Goal: Task Accomplishment & Management: Use online tool/utility

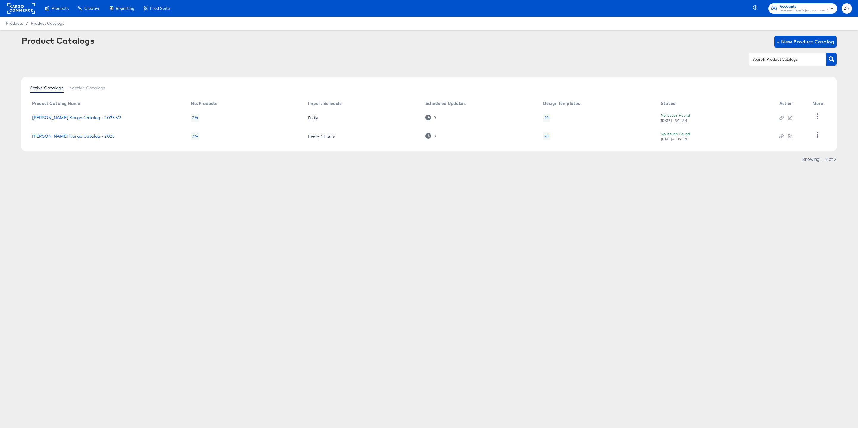
click at [21, 4] on rect at bounding box center [20, 8] width 27 height 11
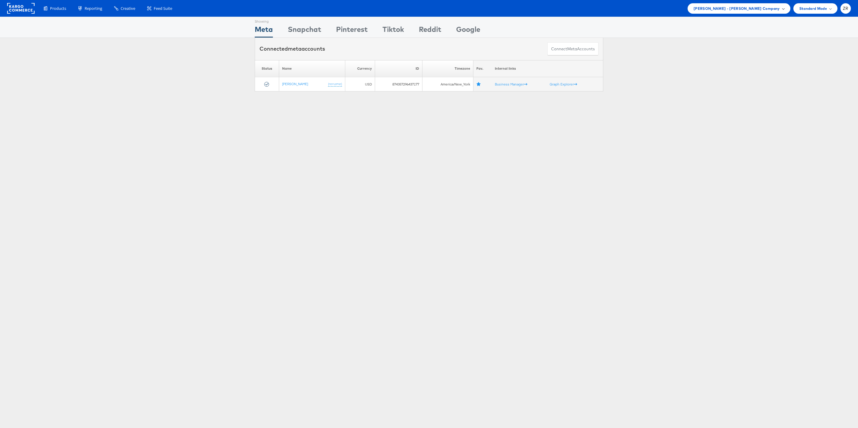
click at [763, 8] on span "Mason - Alexis Bittar Company" at bounding box center [737, 8] width 86 height 6
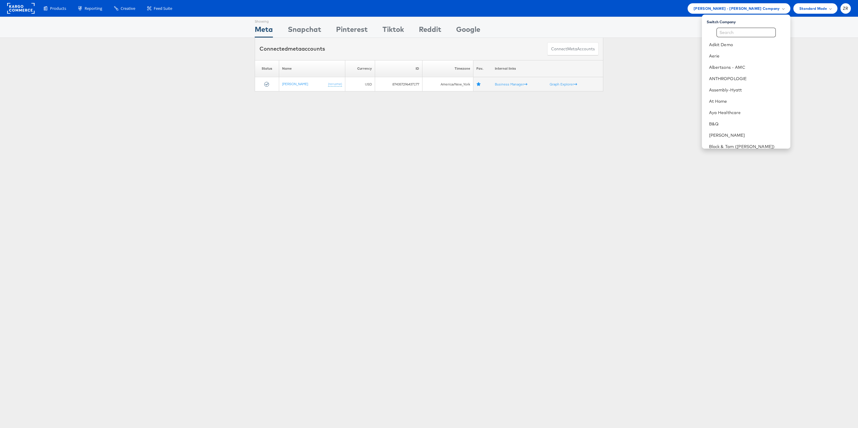
scroll to position [14, 0]
click at [744, 75] on link "Assembly-Hyatt" at bounding box center [747, 76] width 77 height 6
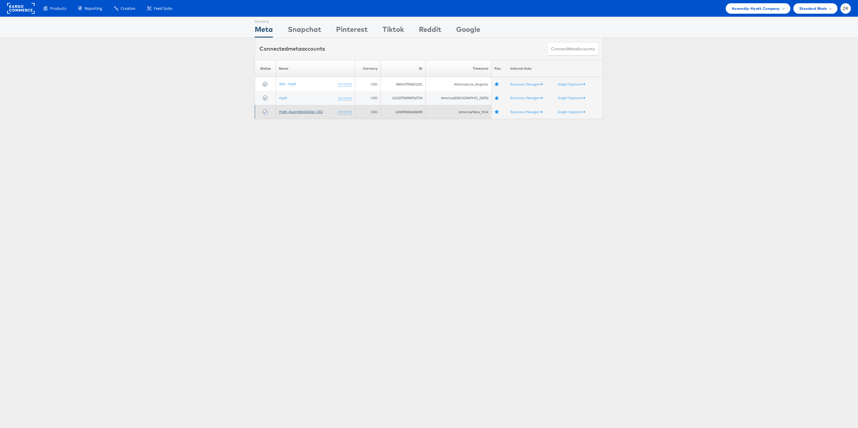
click at [294, 113] on link "Hyatt_AssemblyGlobal_USD" at bounding box center [301, 111] width 44 height 4
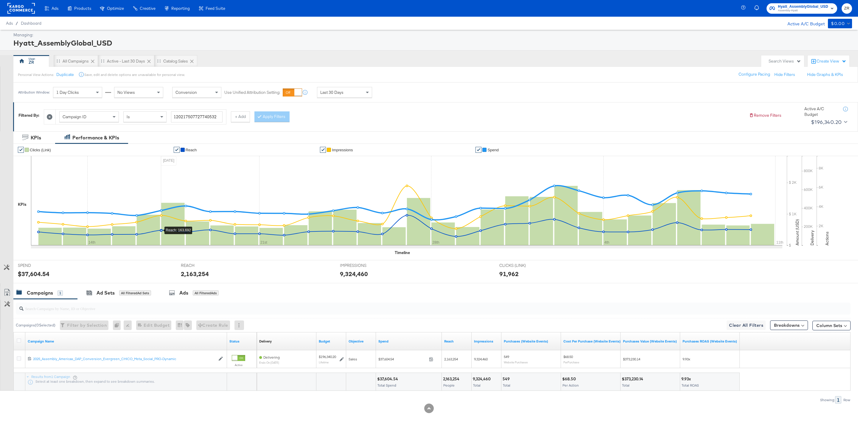
scroll to position [4, 0]
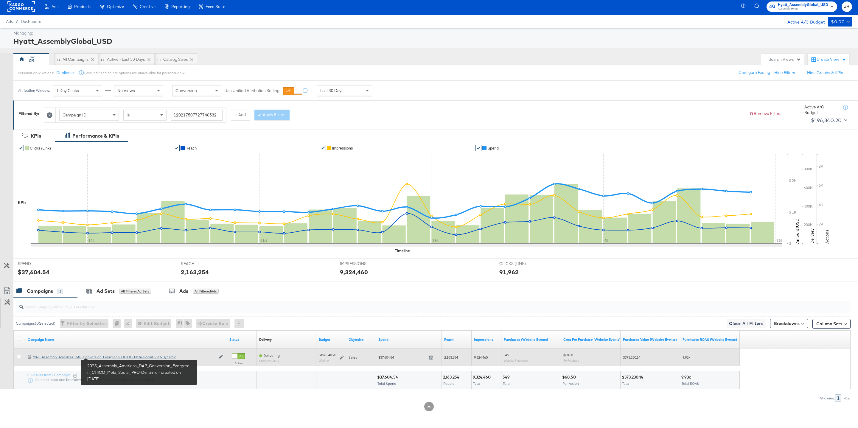
click at [103, 357] on div "2025_Assembly_Americas_DAP_Conversion_Evergreen_CHICO_Meta_Social_PRO-Dynamic 2…" at bounding box center [124, 357] width 182 height 5
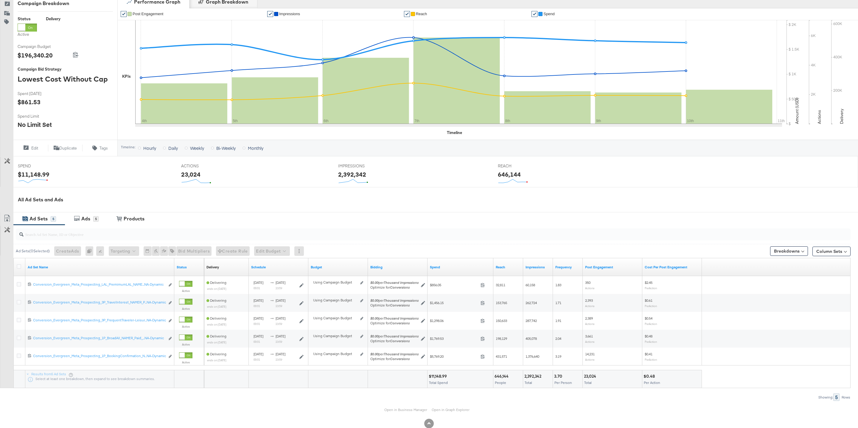
scroll to position [100, 0]
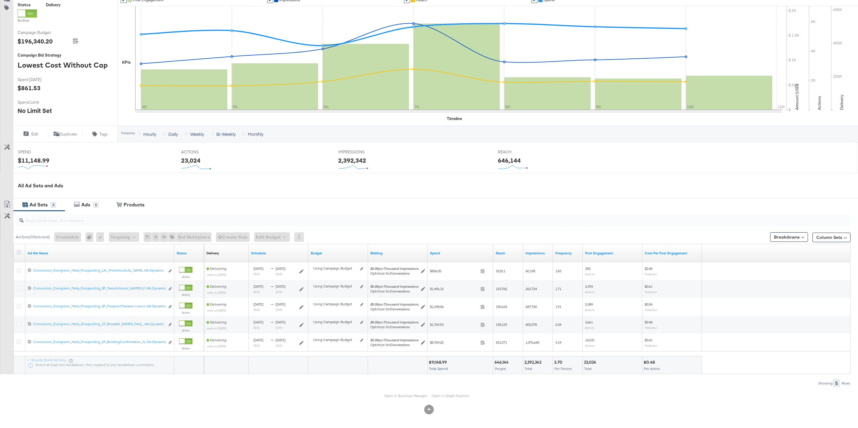
click at [17, 253] on icon at bounding box center [19, 252] width 4 height 4
click at [0, 0] on input "checkbox" at bounding box center [0, 0] width 0 height 0
click at [88, 205] on div "Ads" at bounding box center [85, 204] width 9 height 7
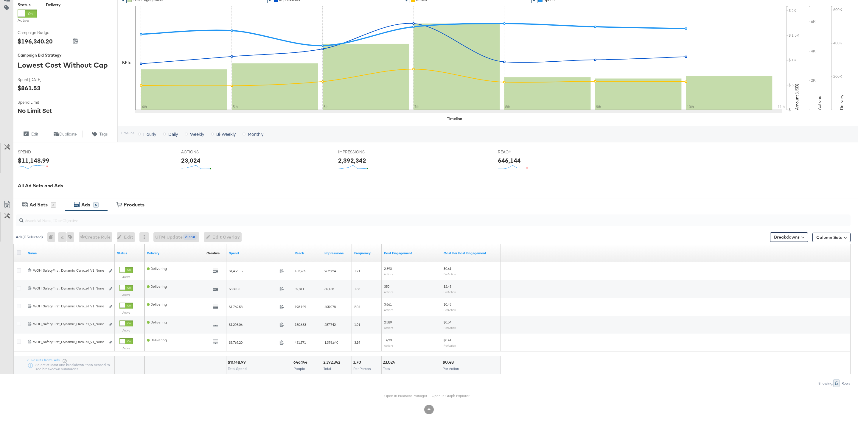
click at [20, 252] on icon at bounding box center [19, 252] width 4 height 4
click at [0, 0] on input "checkbox" at bounding box center [0, 0] width 0 height 0
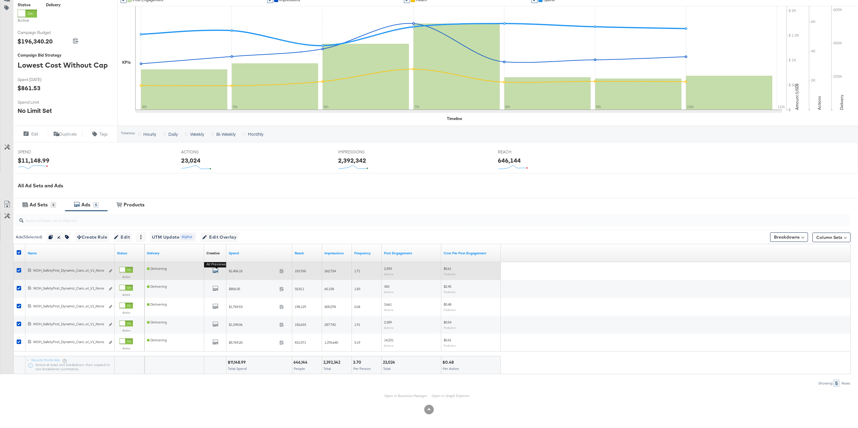
click at [214, 271] on icon "default" at bounding box center [215, 271] width 6 height 6
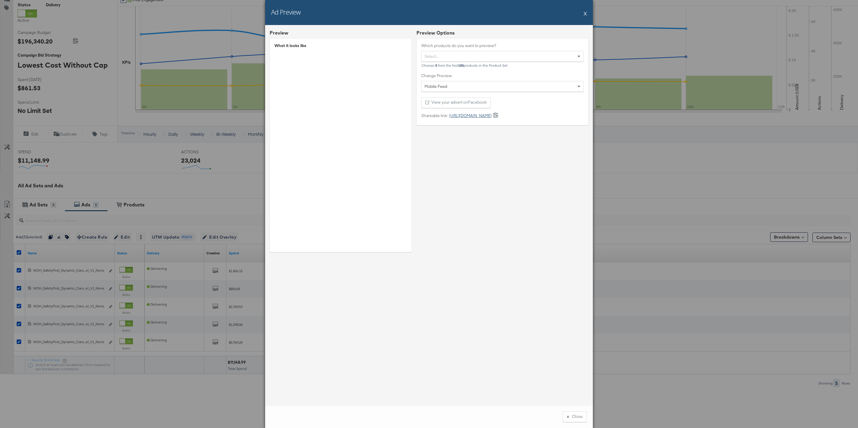
click at [484, 116] on link "https://fb.me/2553gXt2iCwABIT" at bounding box center [470, 116] width 44 height 6
click at [585, 15] on button "X" at bounding box center [585, 13] width 3 height 12
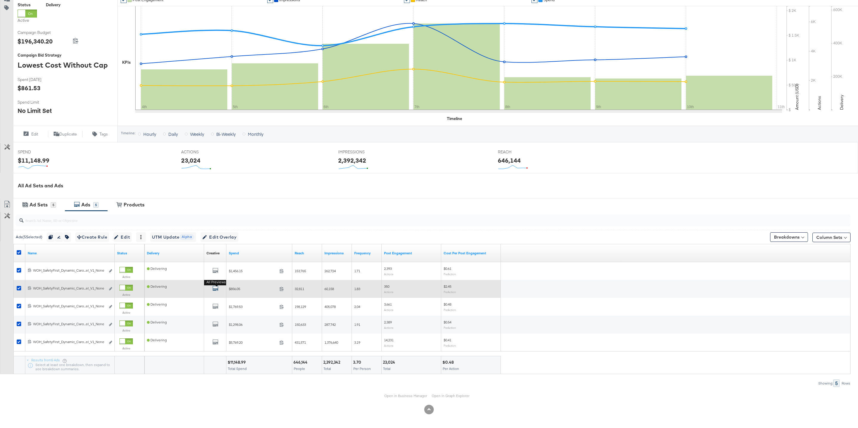
click at [213, 288] on icon "default" at bounding box center [215, 288] width 6 height 6
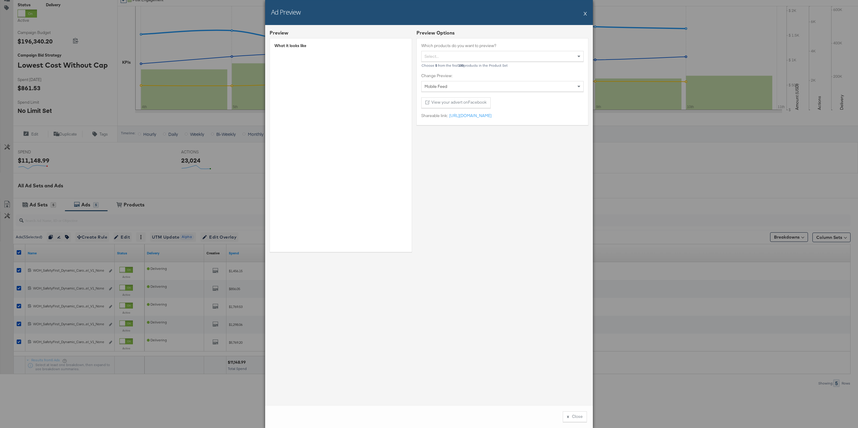
click at [585, 13] on button "X" at bounding box center [585, 13] width 3 height 12
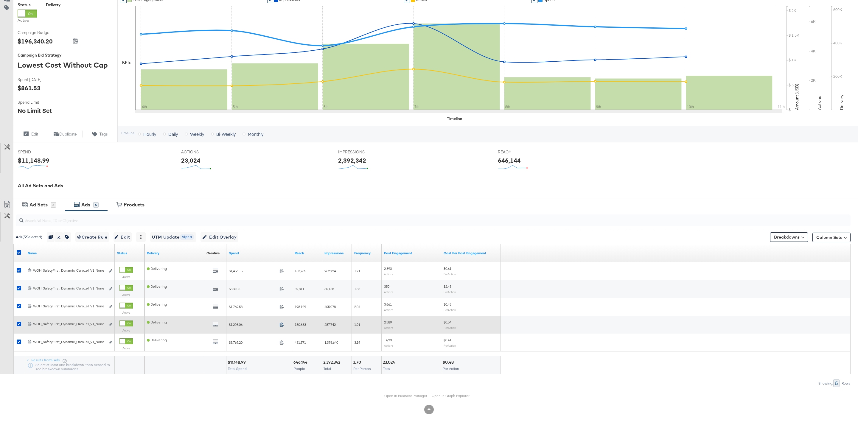
click at [279, 327] on icon at bounding box center [281, 324] width 4 height 4
click at [214, 324] on icon "default" at bounding box center [215, 324] width 6 height 6
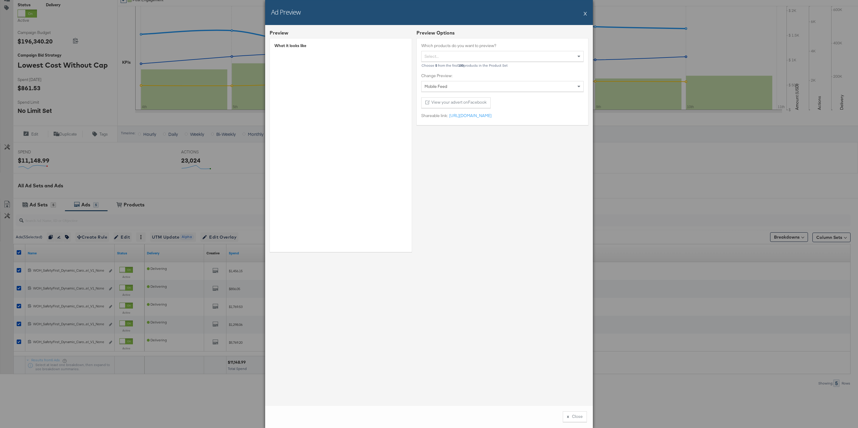
click at [489, 87] on div "Mobile Feed" at bounding box center [503, 86] width 162 height 10
click at [499, 234] on div "Preview Options Which products do you want to preview? Select... Choose 5 from …" at bounding box center [503, 142] width 172 height 227
click at [584, 15] on button "X" at bounding box center [585, 13] width 3 height 12
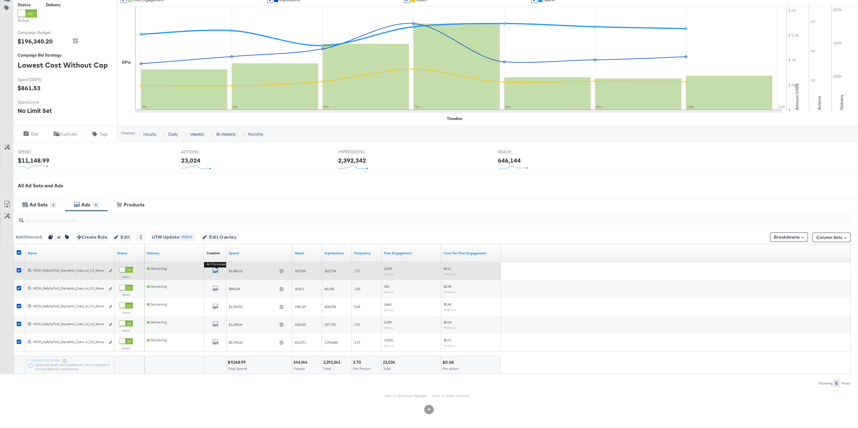
click at [214, 271] on icon "default" at bounding box center [215, 271] width 6 height 6
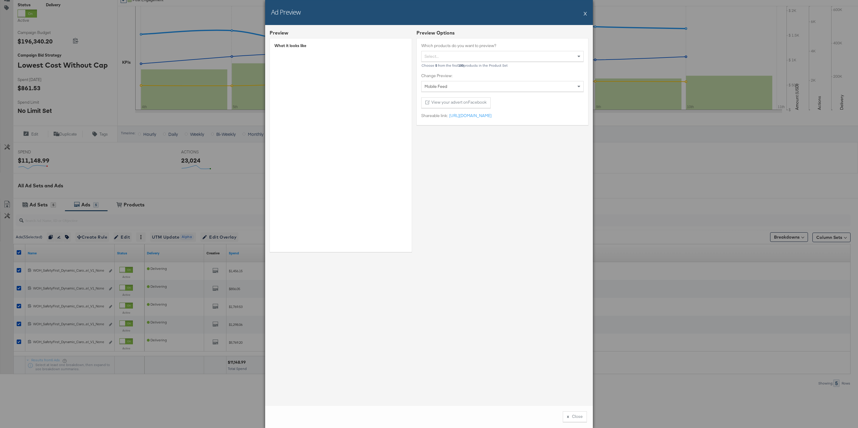
click at [446, 174] on div "Preview Options Which products do you want to preview? Select... Choose 5 from …" at bounding box center [503, 142] width 172 height 227
click at [475, 117] on link "https://fb.me/20DMpzO8BqC4dtA" at bounding box center [470, 116] width 44 height 6
click at [499, 117] on icon at bounding box center [496, 115] width 6 height 6
click at [583, 12] on div "Ad Preview X" at bounding box center [429, 12] width 328 height 25
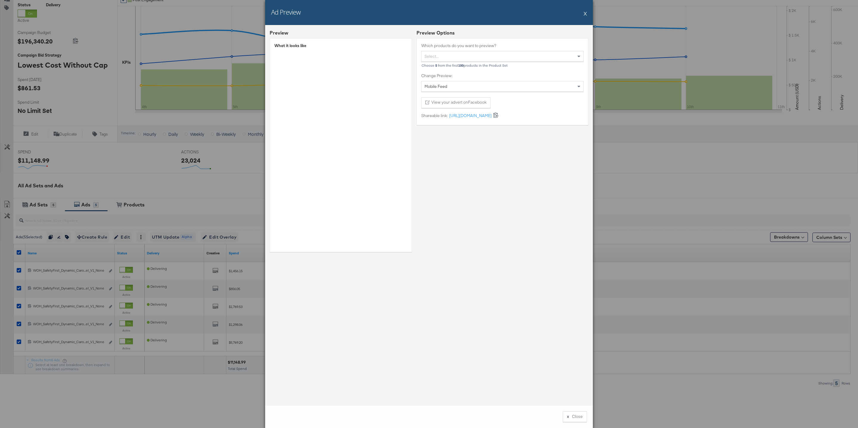
click at [585, 13] on button "X" at bounding box center [585, 13] width 3 height 12
